Goal: Share content

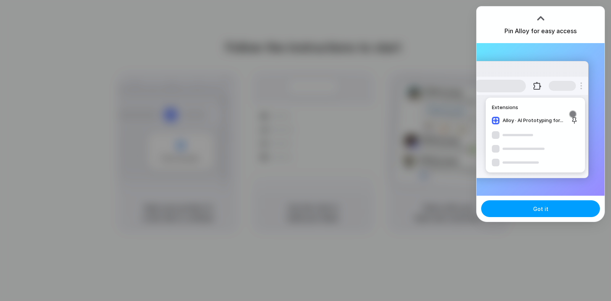
click at [524, 207] on button "Got it" at bounding box center [540, 208] width 119 height 17
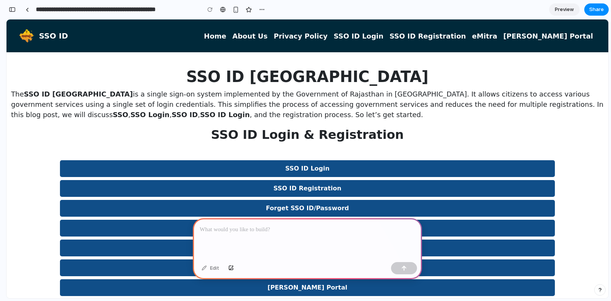
click at [244, 232] on div at bounding box center [307, 238] width 229 height 41
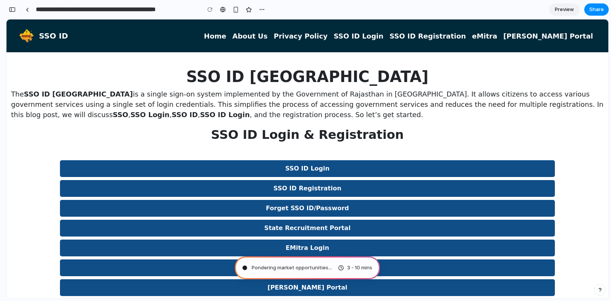
type input "**********"
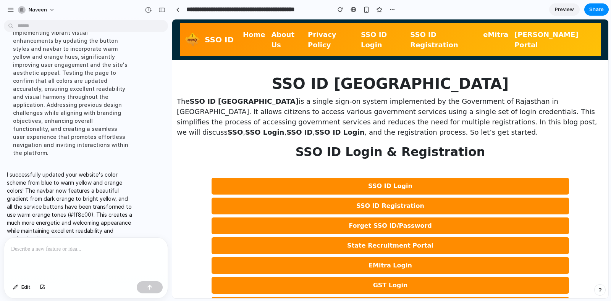
click at [244, 237] on button "State Recruitment Portal" at bounding box center [390, 245] width 357 height 17
click at [591, 11] on span "Share" at bounding box center [596, 10] width 15 height 8
click at [569, 10] on div "Share ' Rajasthan SSO Login & Registration Color Update ' Naveen Creator Anyone…" at bounding box center [305, 150] width 611 height 301
click at [569, 10] on span "Preview" at bounding box center [564, 10] width 19 height 8
